Goal: Navigation & Orientation: Find specific page/section

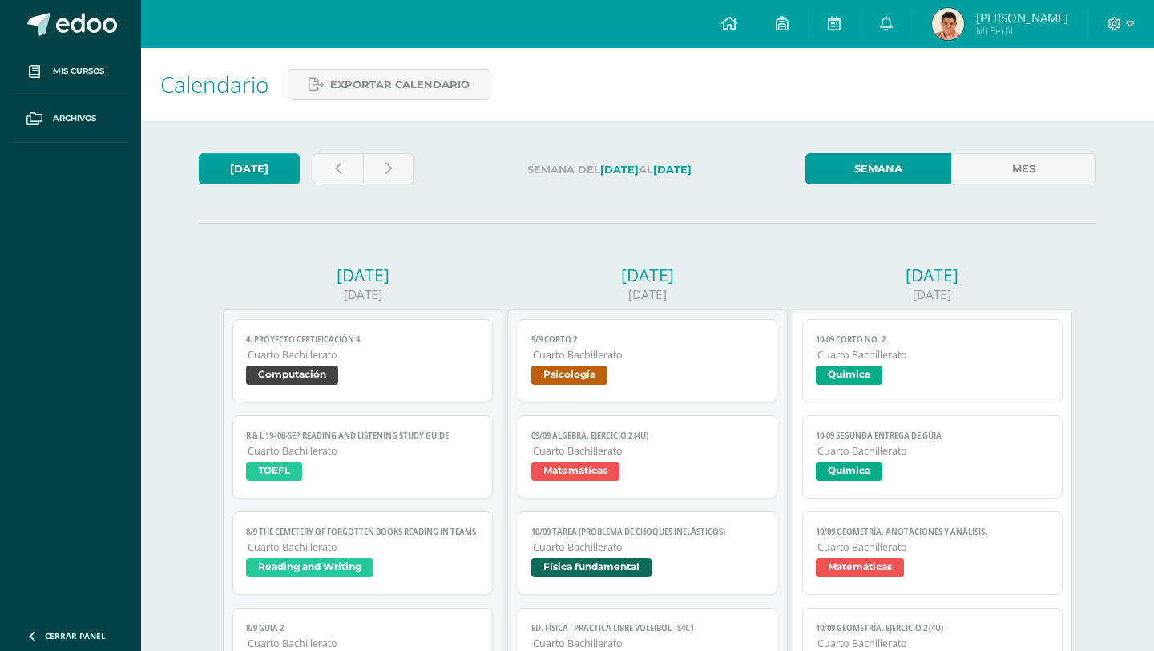
scroll to position [276, 0]
click at [757, 14] on link at bounding box center [729, 24] width 54 height 48
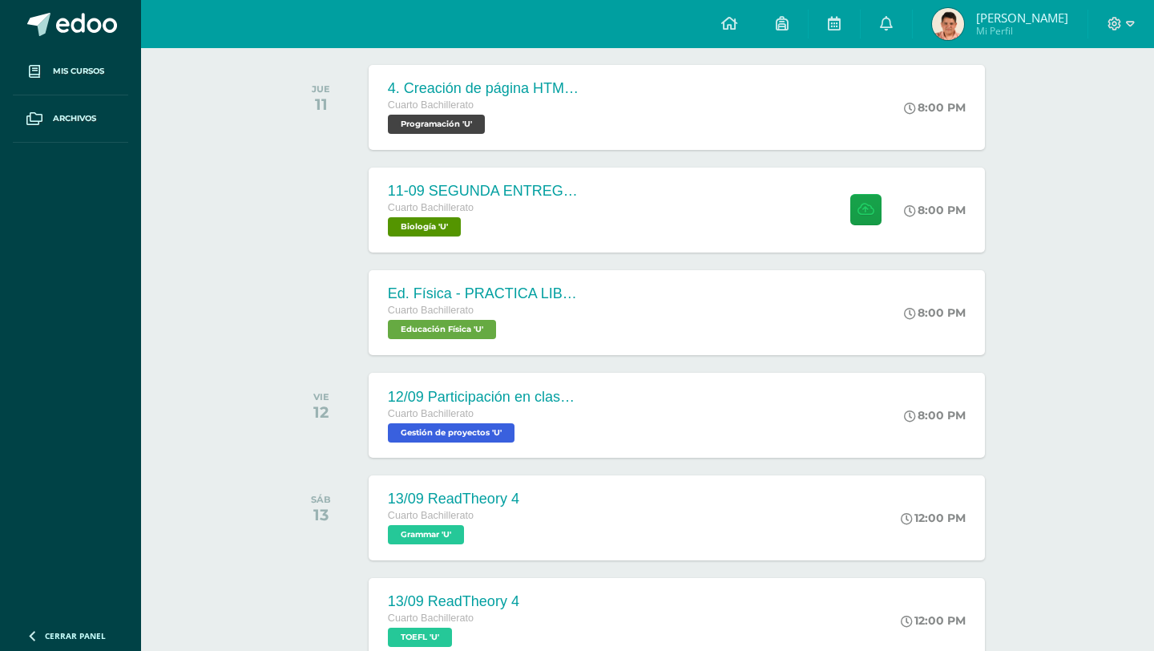
scroll to position [264, 0]
